Goal: Information Seeking & Learning: Learn about a topic

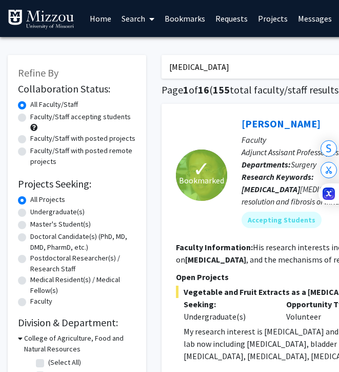
drag, startPoint x: 195, startPoint y: 65, endPoint x: 157, endPoint y: 65, distance: 38.5
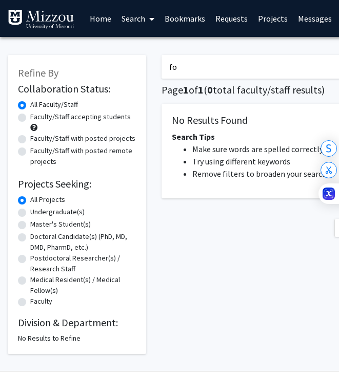
type input "f"
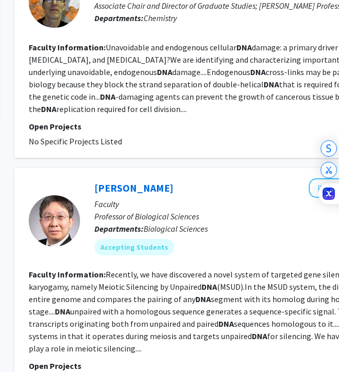
scroll to position [0, 147]
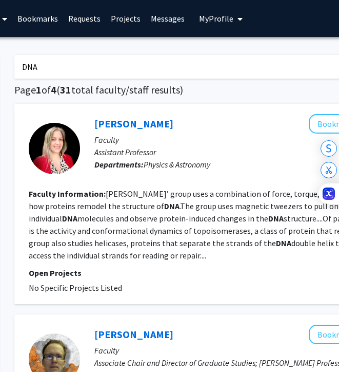
drag, startPoint x: 65, startPoint y: 71, endPoint x: 8, endPoint y: 72, distance: 57.0
drag, startPoint x: 42, startPoint y: 64, endPoint x: 8, endPoint y: 64, distance: 33.9
type input "toxicology"
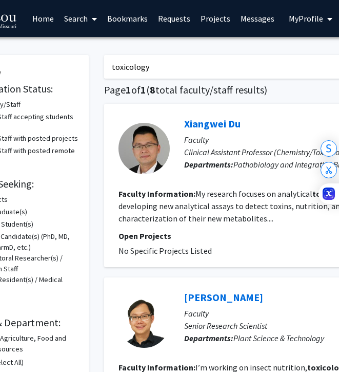
scroll to position [0, 62]
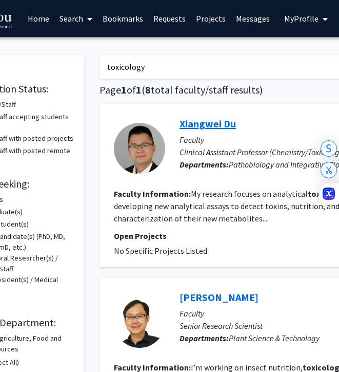
click at [191, 121] on link "Xiangwei Du" at bounding box center [208, 123] width 56 height 13
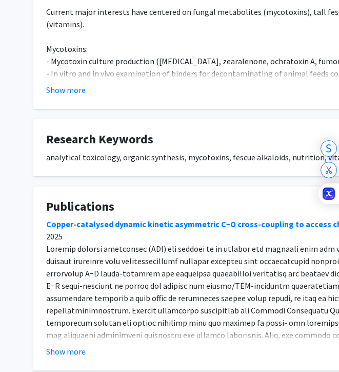
scroll to position [271, 0]
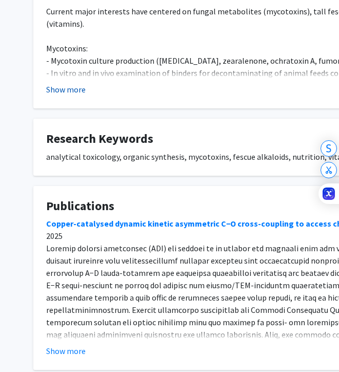
click at [68, 83] on button "Show more" at bounding box center [66, 89] width 40 height 12
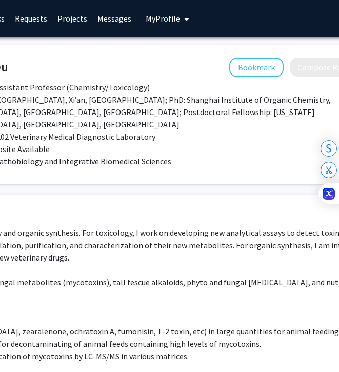
scroll to position [0, 203]
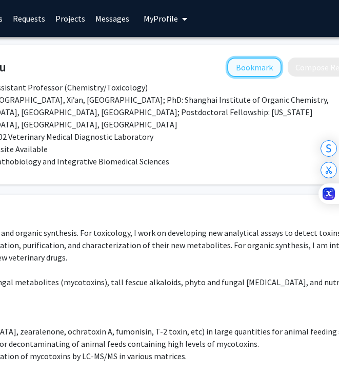
click at [271, 68] on button "Bookmark" at bounding box center [254, 67] width 54 height 20
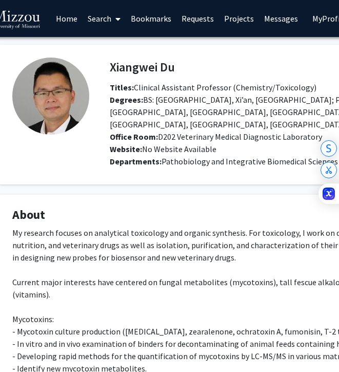
scroll to position [0, 0]
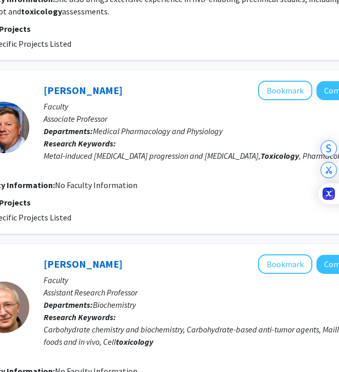
scroll to position [727, 197]
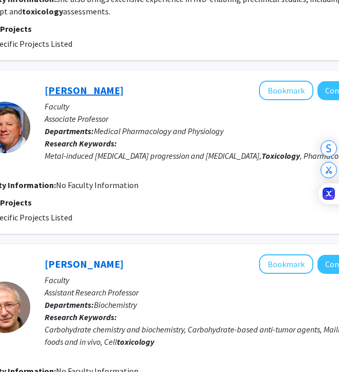
click at [56, 93] on link "[PERSON_NAME]" at bounding box center [84, 90] width 79 height 13
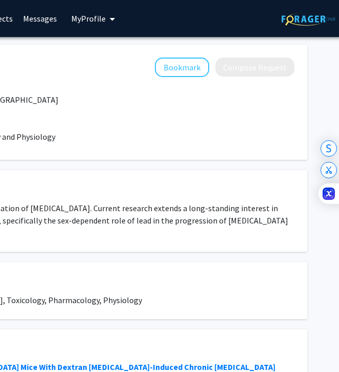
scroll to position [0, 277]
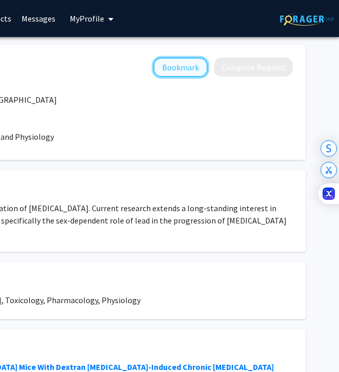
click at [165, 68] on button "Bookmark" at bounding box center [180, 67] width 54 height 20
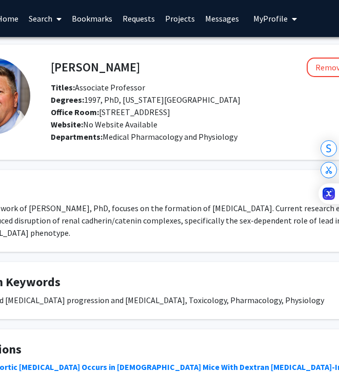
scroll to position [0, 97]
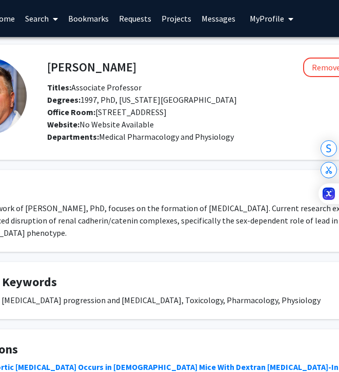
click at [173, 210] on div "The research work of [PERSON_NAME], PhD, focuses on the formation of [MEDICAL_D…" at bounding box center [212, 220] width 524 height 37
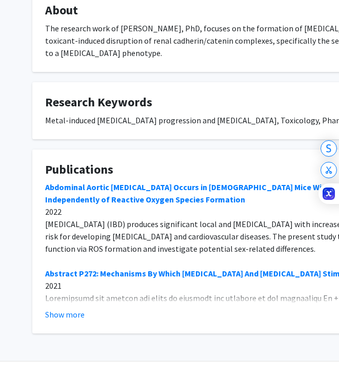
scroll to position [0, 1]
